Goal: Task Accomplishment & Management: Use online tool/utility

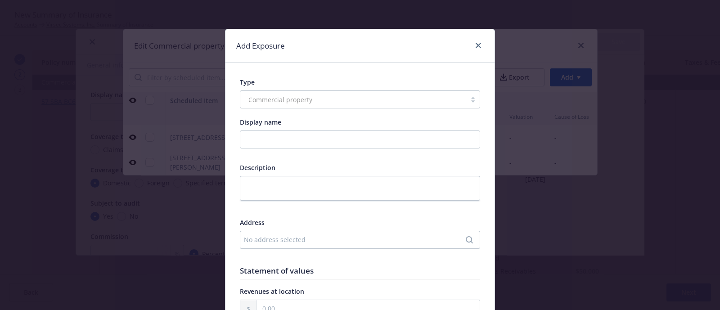
scroll to position [2969, 0]
type textarea "x"
